Goal: Task Accomplishment & Management: Use online tool/utility

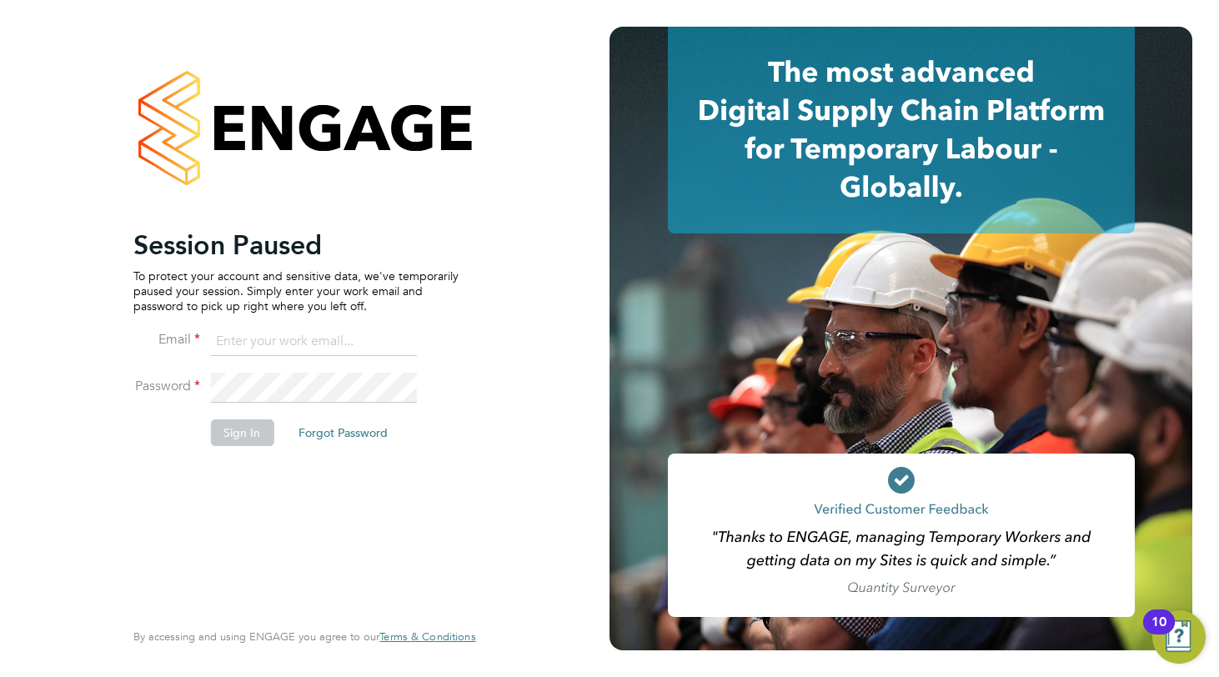
type input "[PERSON_NAME][EMAIL_ADDRESS][DOMAIN_NAME]"
click at [262, 523] on div "Session Paused To protect your account and sensitive data, we've temporarily pa…" at bounding box center [295, 422] width 325 height 387
click at [252, 436] on button "Sign In" at bounding box center [241, 433] width 63 height 27
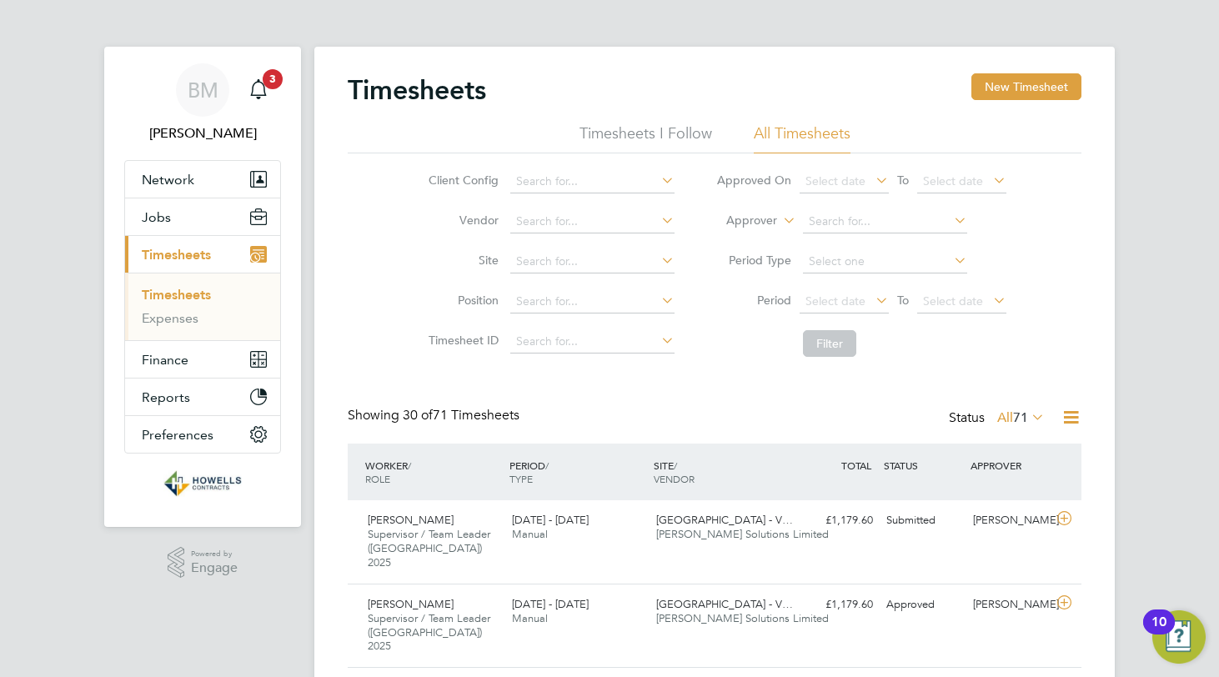
click at [163, 294] on link "Timesheets" at bounding box center [176, 295] width 69 height 16
